Goal: Task Accomplishment & Management: Manage account settings

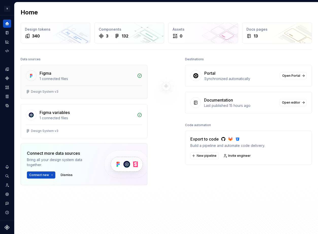
scroll to position [3, 0]
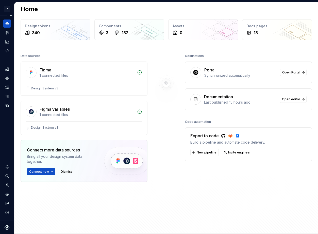
click at [7, 229] on icon "Supernova Logo" at bounding box center [7, 227] width 5 height 5
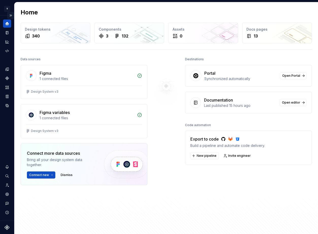
click at [12, 13] on button "Expand sidebar" at bounding box center [10, 15] width 7 height 7
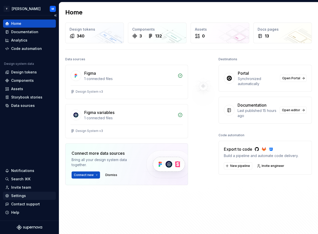
click at [20, 197] on div "Settings" at bounding box center [18, 196] width 15 height 5
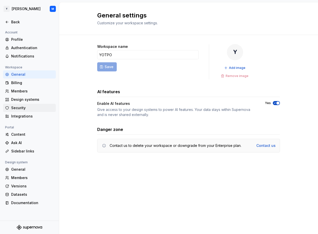
click at [32, 108] on div "Security" at bounding box center [32, 108] width 43 height 5
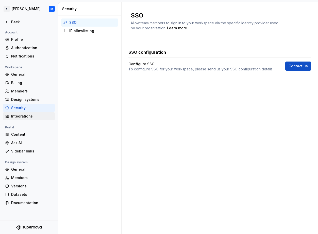
click at [32, 117] on div "Integrations" at bounding box center [32, 116] width 42 height 5
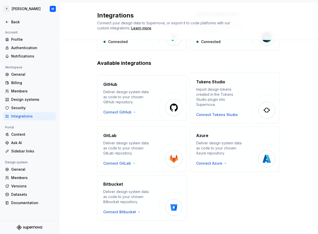
scroll to position [58, 0]
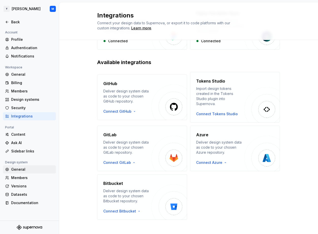
click at [29, 169] on div "General" at bounding box center [32, 169] width 43 height 5
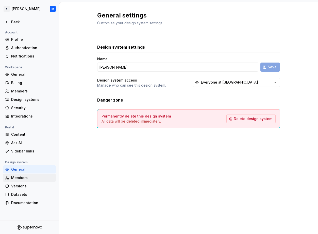
click at [24, 177] on div "Members" at bounding box center [32, 178] width 43 height 5
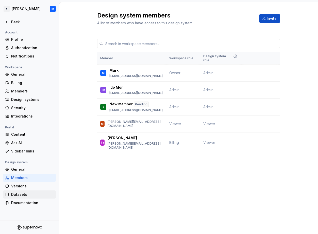
click at [28, 193] on div "Datasets" at bounding box center [32, 194] width 43 height 5
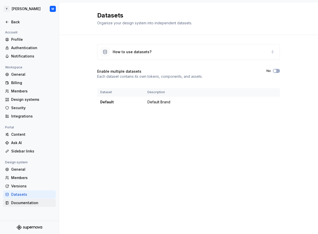
click at [32, 202] on div "Documentation" at bounding box center [32, 203] width 43 height 5
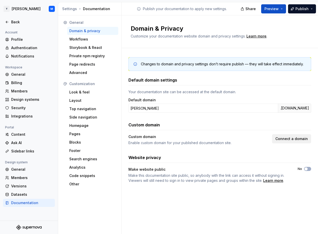
click at [282, 140] on span "Connect a domain" at bounding box center [291, 139] width 32 height 5
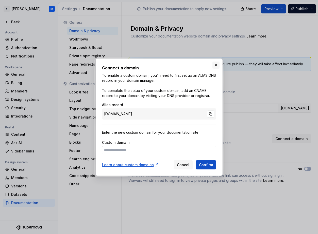
click at [213, 64] on button "button" at bounding box center [215, 65] width 7 height 7
